Goal: Task Accomplishment & Management: Manage account settings

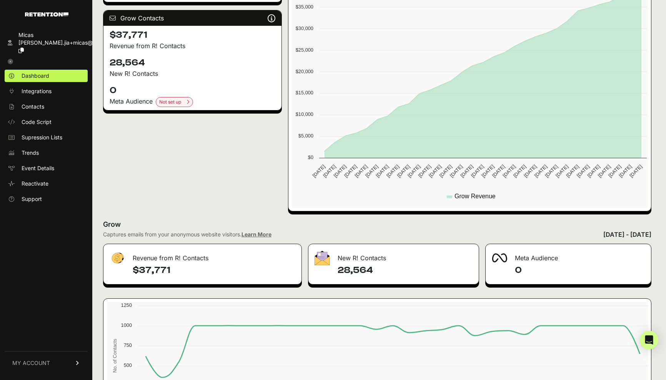
scroll to position [260, 0]
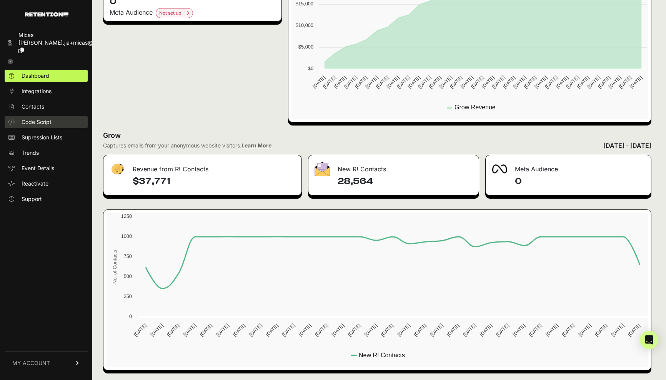
click at [56, 116] on link "Code Script" at bounding box center [46, 122] width 83 height 12
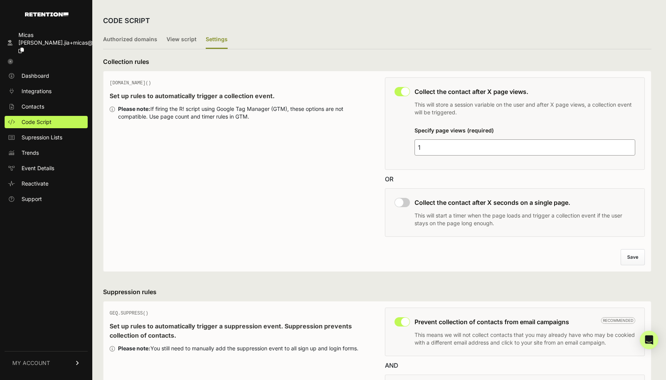
drag, startPoint x: 433, startPoint y: 145, endPoint x: 367, endPoint y: 145, distance: 65.8
click at [367, 145] on div "[DOMAIN_NAME]() Set up rules to automatically trigger a collection event. Pleas…" at bounding box center [377, 159] width 535 height 164
type input "3"
type input "6"
click at [645, 261] on button "Save" at bounding box center [633, 256] width 23 height 15
